Goal: Information Seeking & Learning: Understand process/instructions

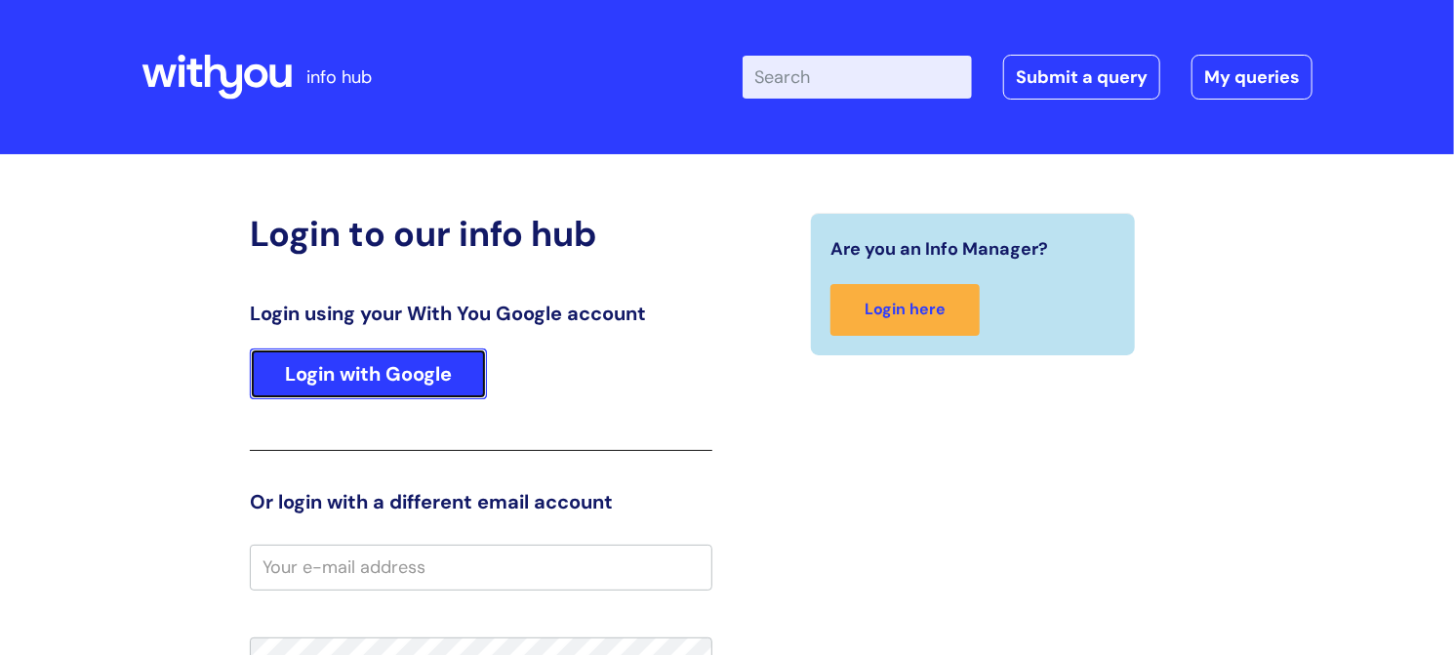
click at [289, 363] on link "Login with Google" at bounding box center [368, 373] width 237 height 51
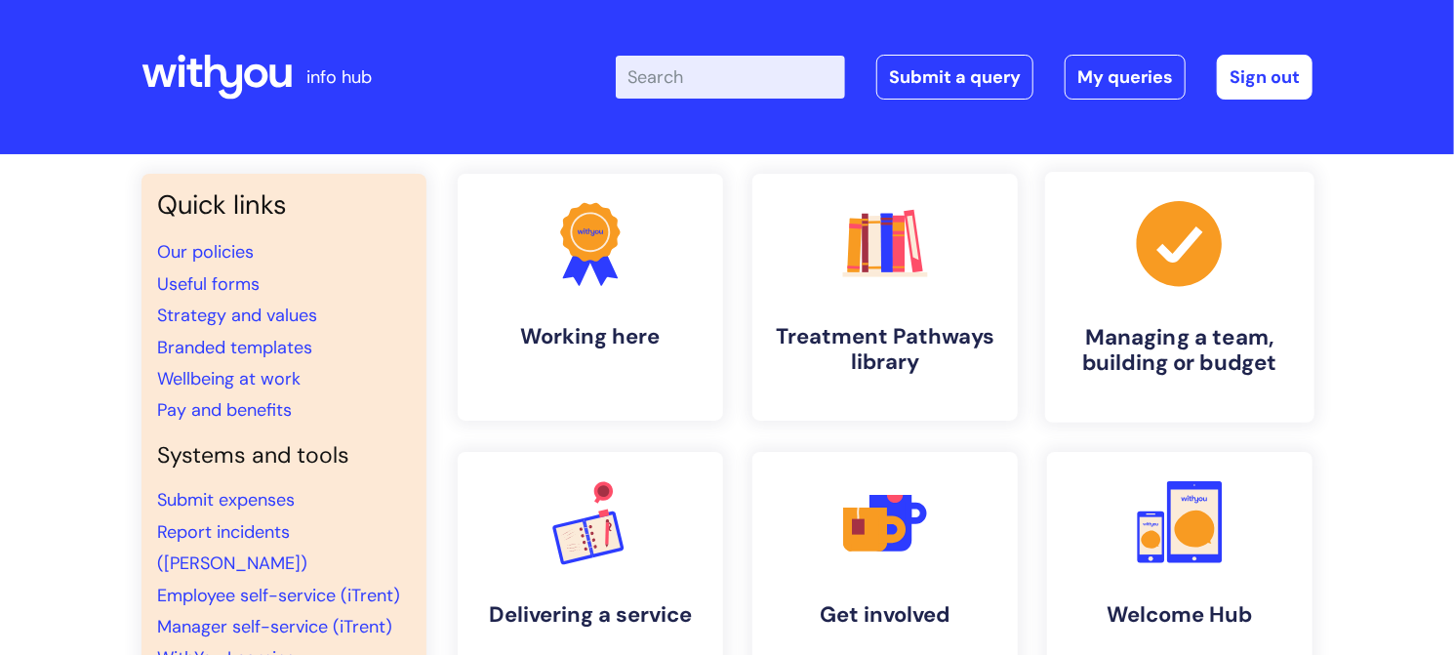
click at [1069, 229] on link ".cls-1{fill:#a53144;stroke-width:0px;} Managing a team, building or budget" at bounding box center [1179, 297] width 269 height 251
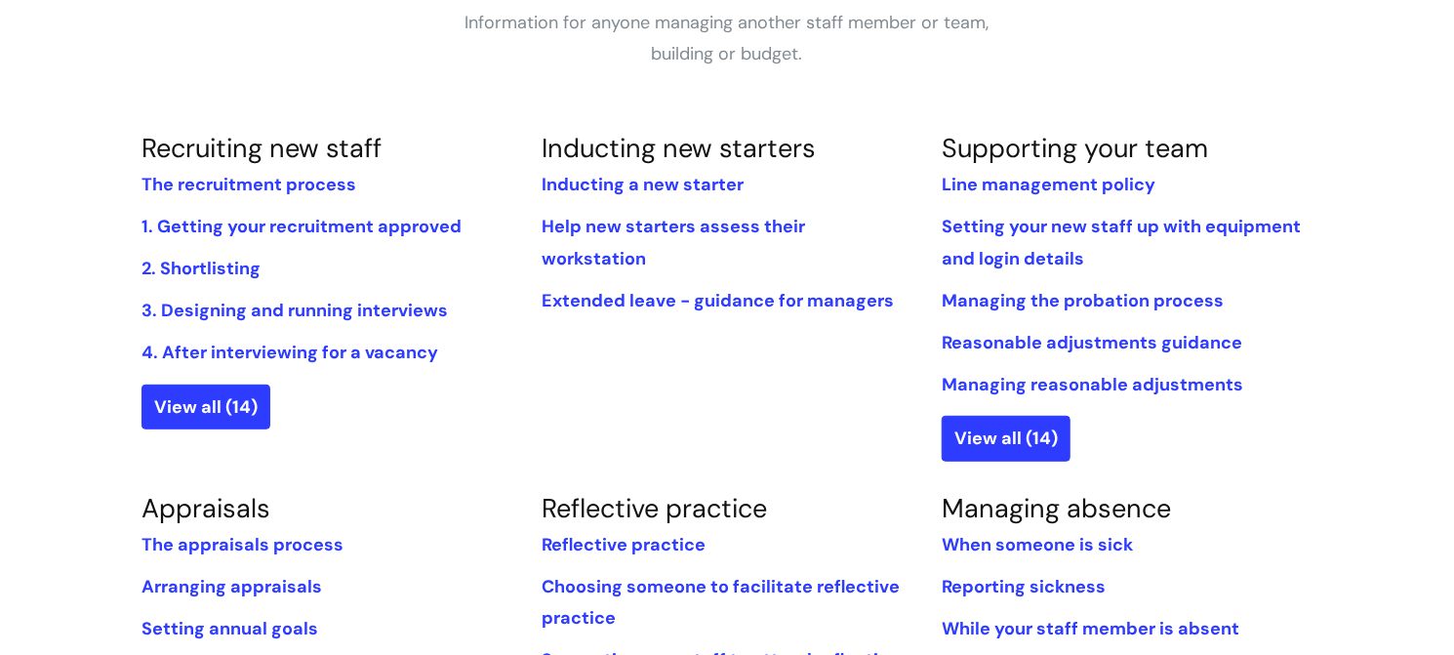
scroll to position [390, 0]
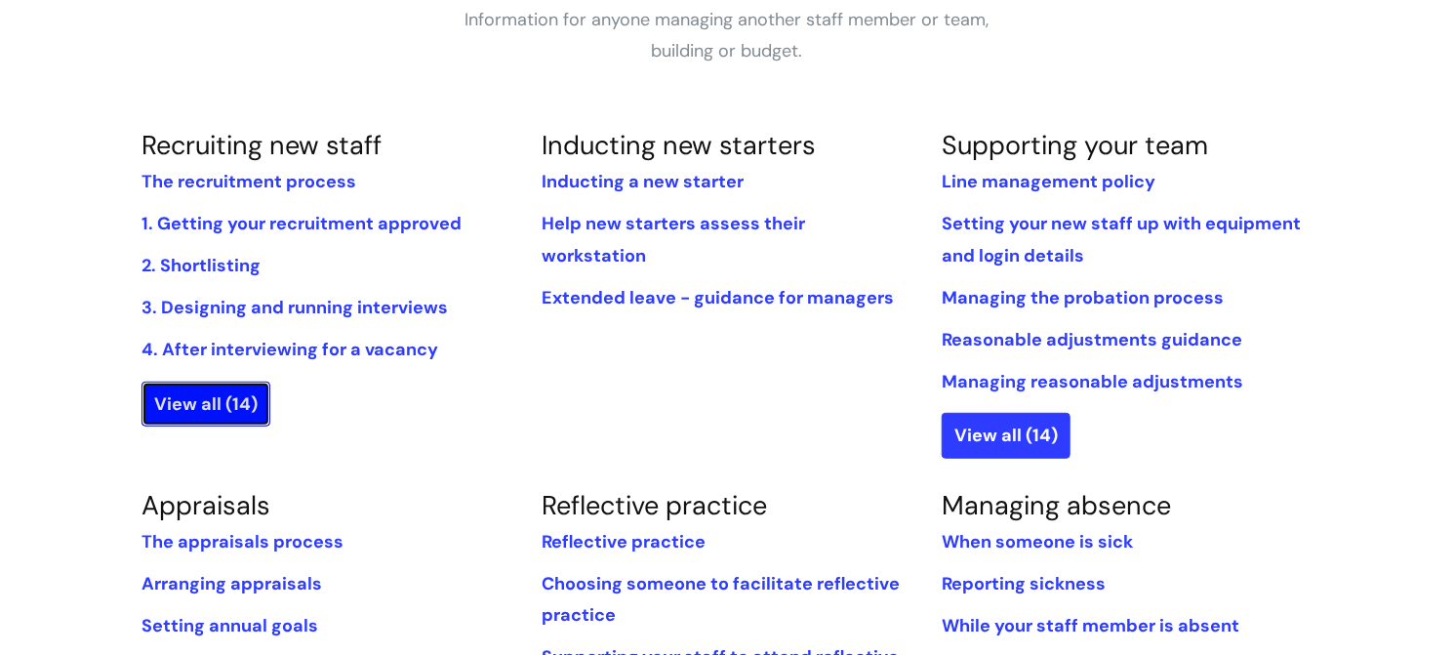
click at [210, 398] on link "View all (14)" at bounding box center [206, 404] width 129 height 45
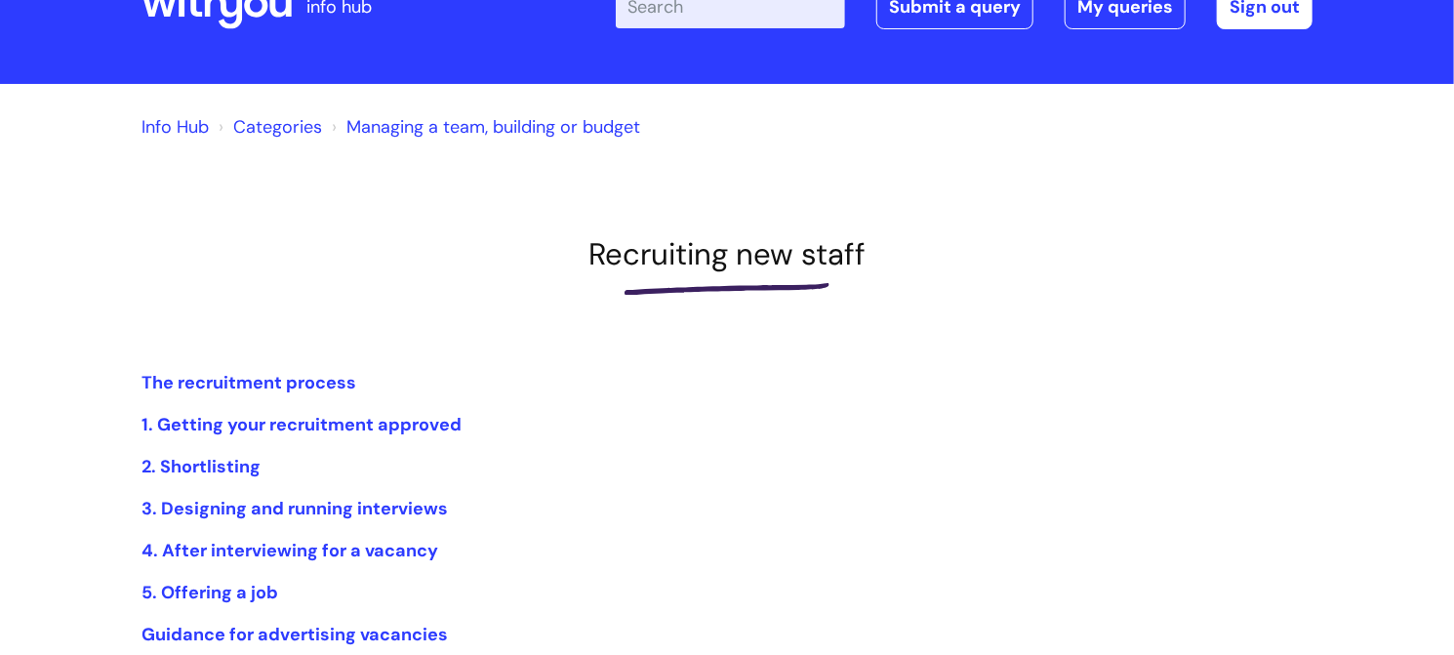
scroll to position [293, 0]
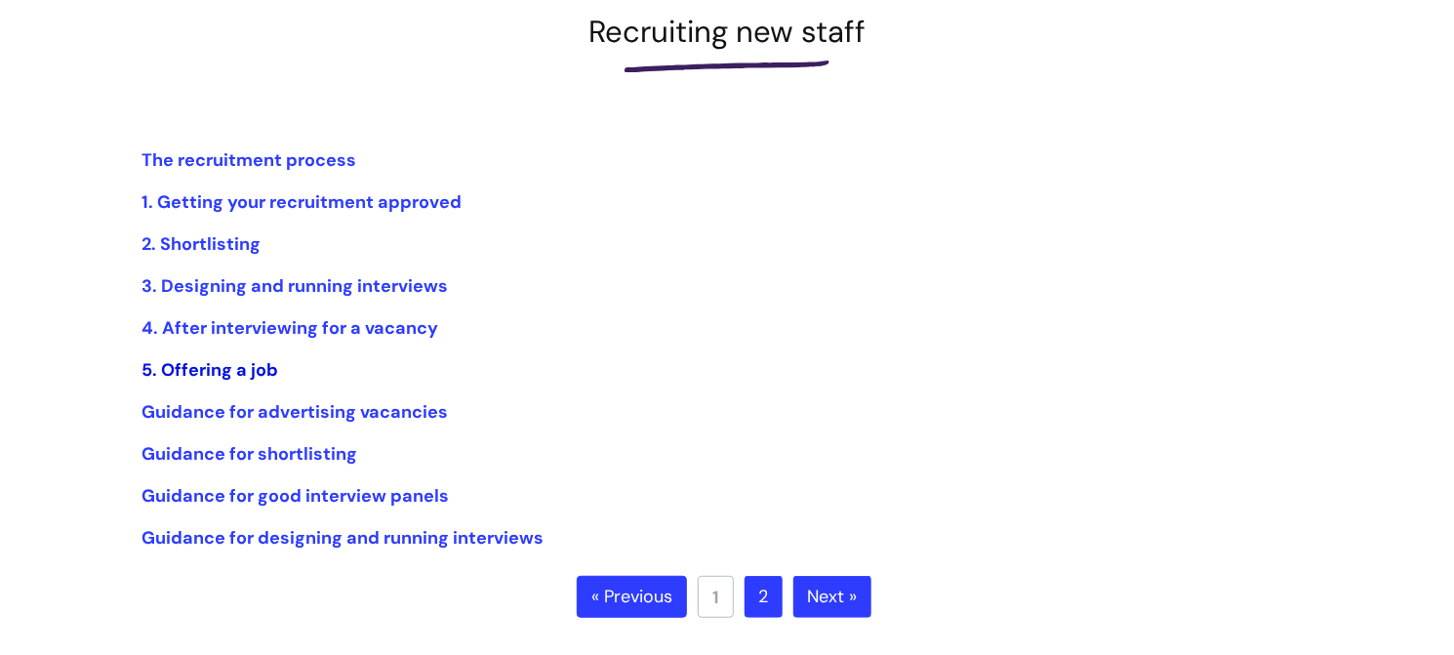
click at [187, 367] on link "5. Offering a job" at bounding box center [210, 369] width 137 height 23
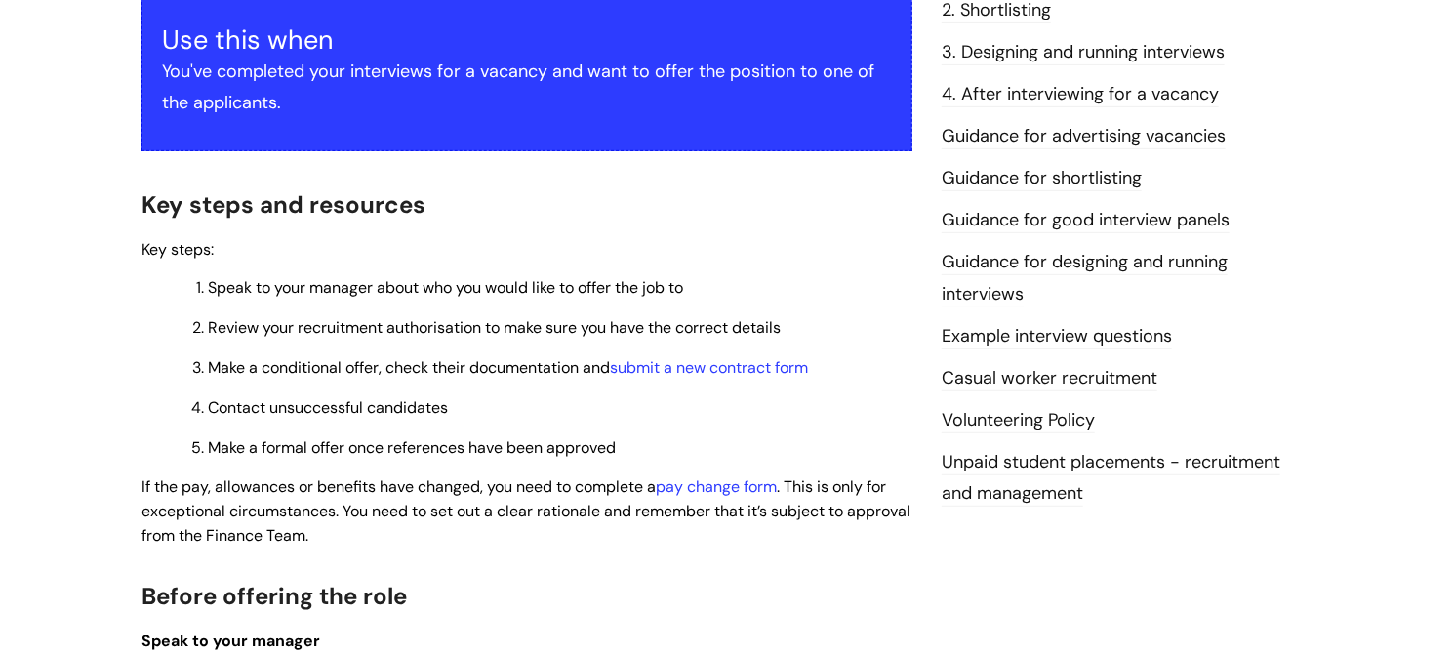
scroll to position [586, 0]
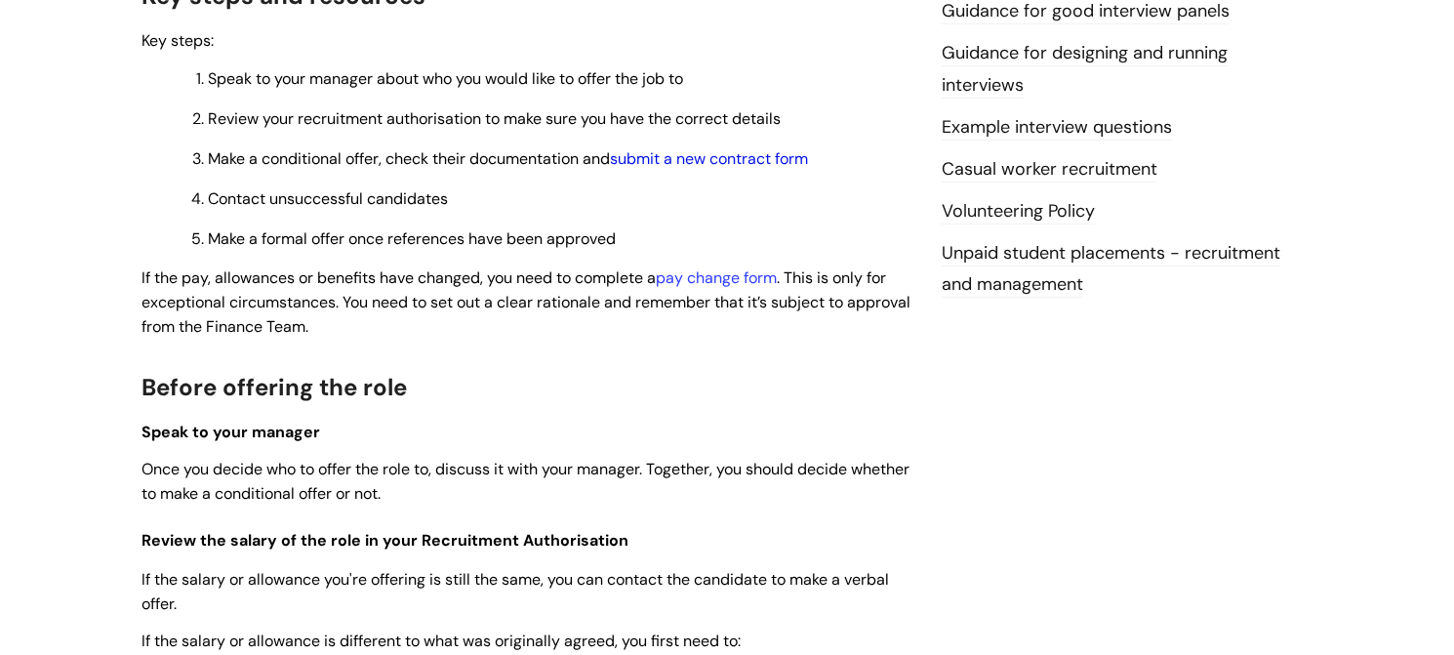
click at [696, 159] on link "submit a new contract form" at bounding box center [709, 158] width 198 height 20
